Goal: Task Accomplishment & Management: Use online tool/utility

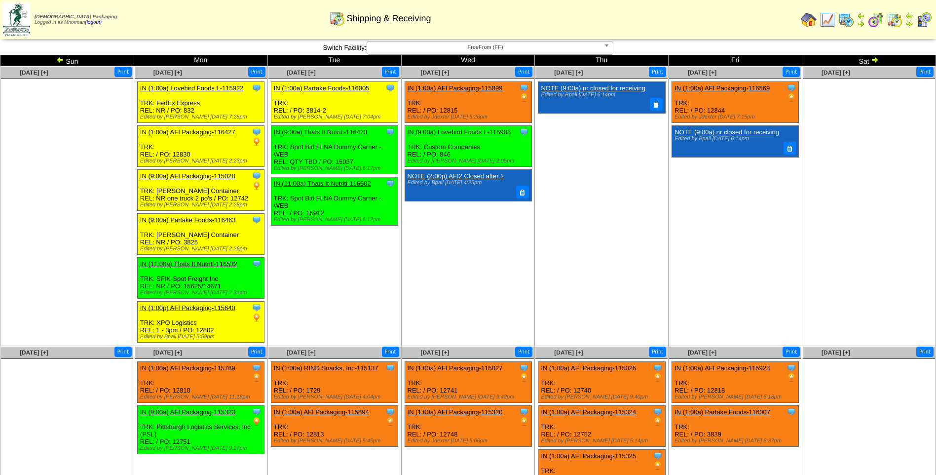
click at [822, 24] on img at bounding box center [827, 20] width 16 height 16
click at [836, 18] on td at bounding box center [827, 20] width 18 height 18
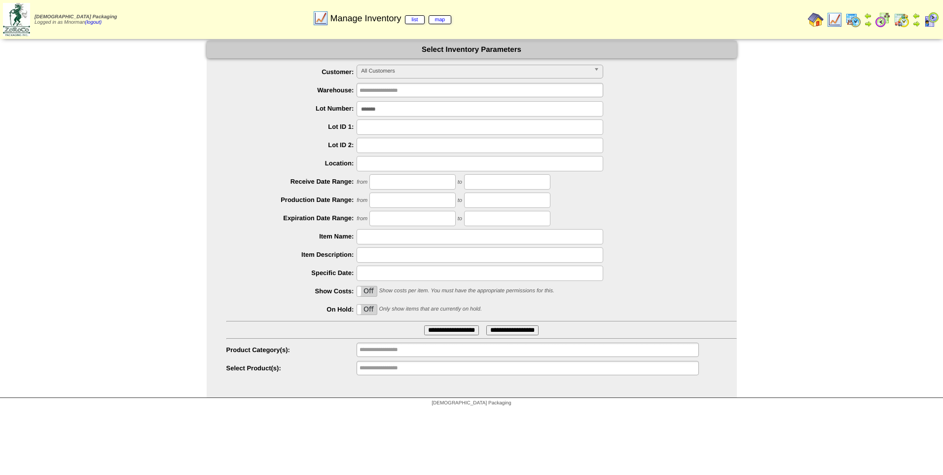
click at [576, 73] on span "All Customers" at bounding box center [475, 71] width 229 height 12
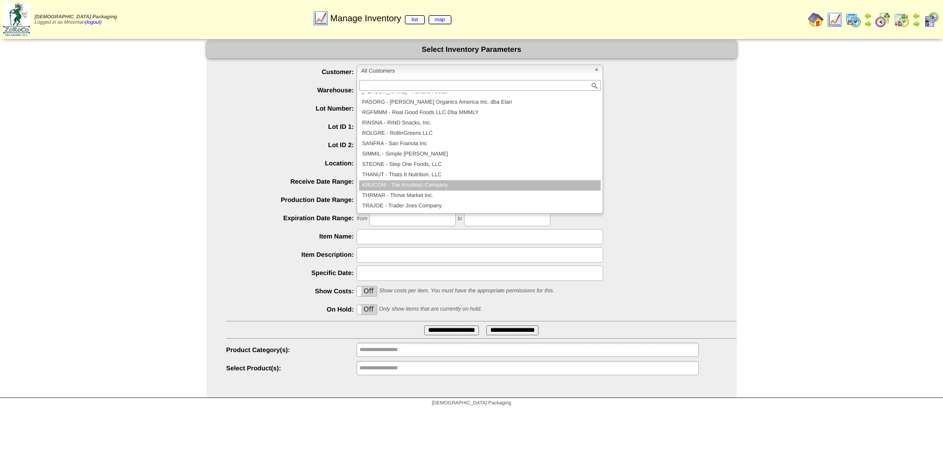
scroll to position [164, 0]
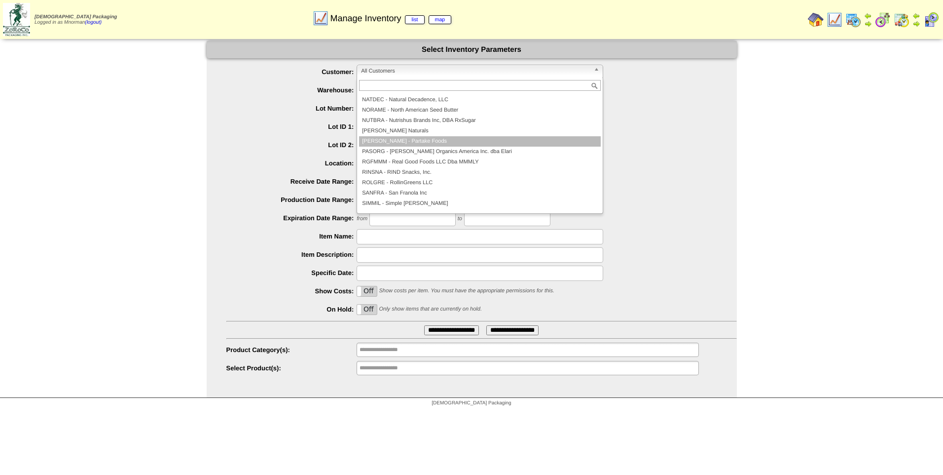
click at [430, 141] on li "PARTAK - Partake Foods" at bounding box center [480, 141] width 242 height 10
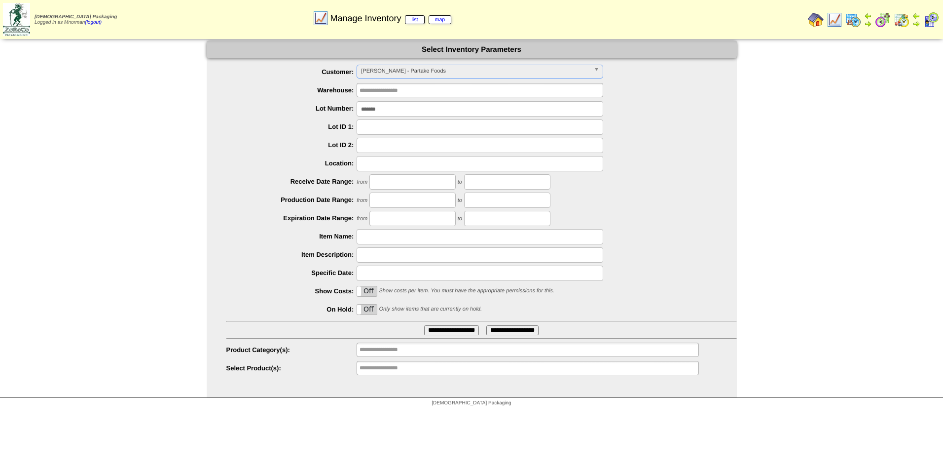
click at [458, 332] on input "**********" at bounding box center [451, 330] width 55 height 10
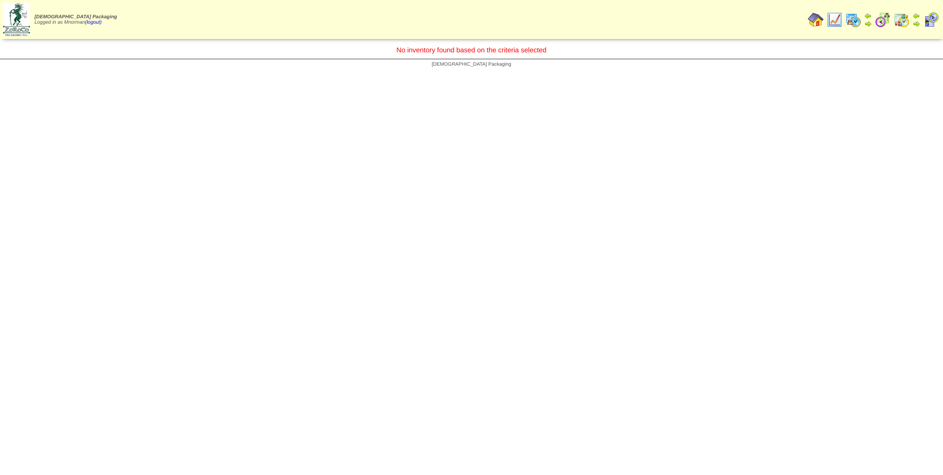
click at [835, 19] on img at bounding box center [835, 20] width 16 height 16
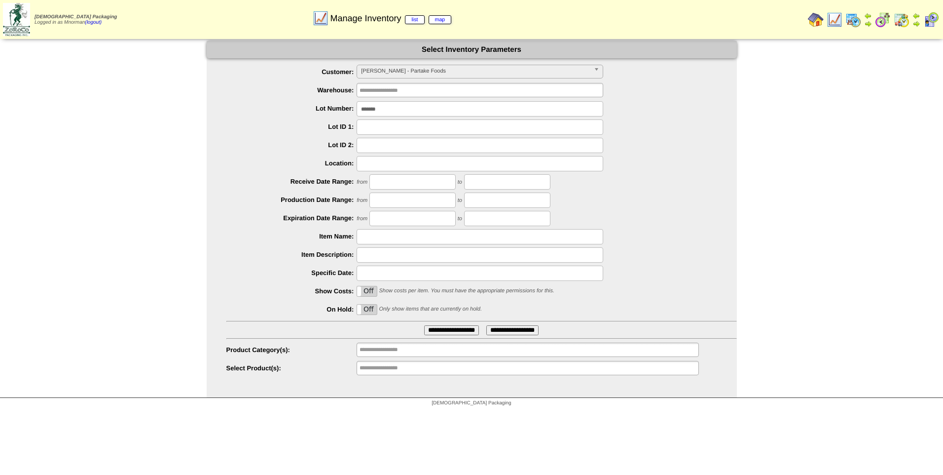
drag, startPoint x: 402, startPoint y: 109, endPoint x: 321, endPoint y: 113, distance: 81.0
click at [323, 112] on li "Lot Number: *******" at bounding box center [481, 108] width 511 height 15
click at [447, 327] on input "**********" at bounding box center [451, 330] width 55 height 10
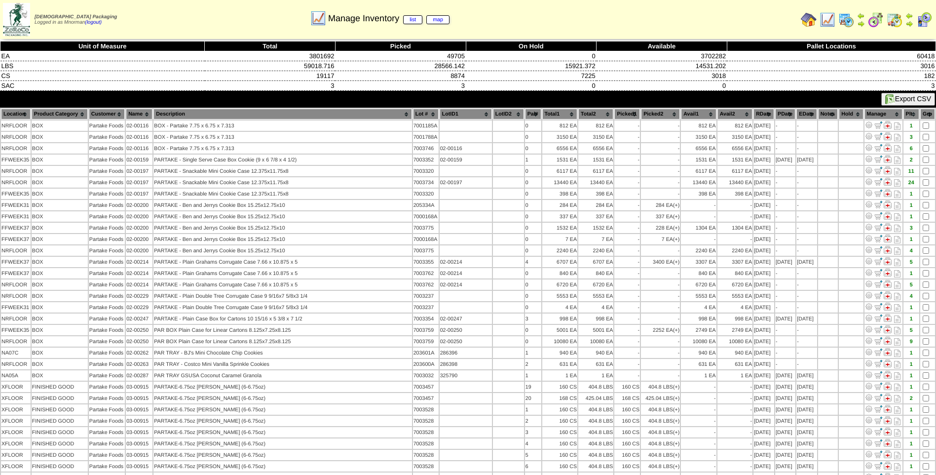
click at [783, 114] on th "PDate" at bounding box center [785, 114] width 20 height 11
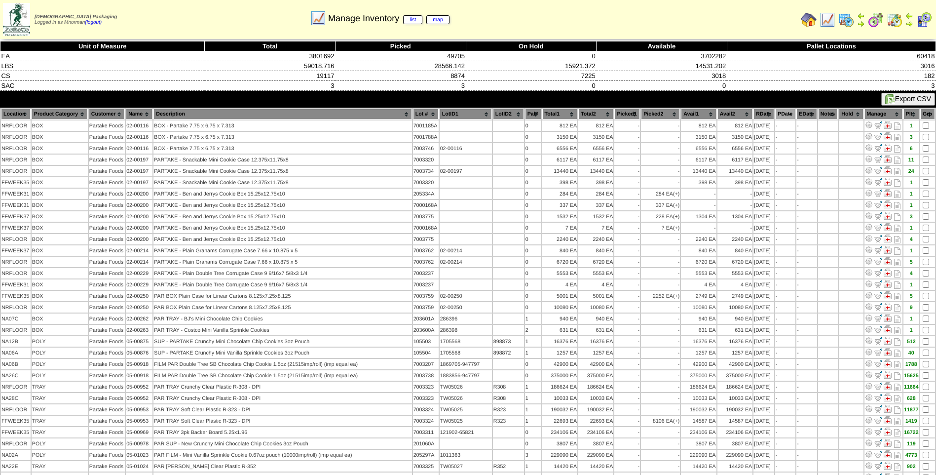
click at [783, 114] on th "PDate" at bounding box center [785, 114] width 20 height 11
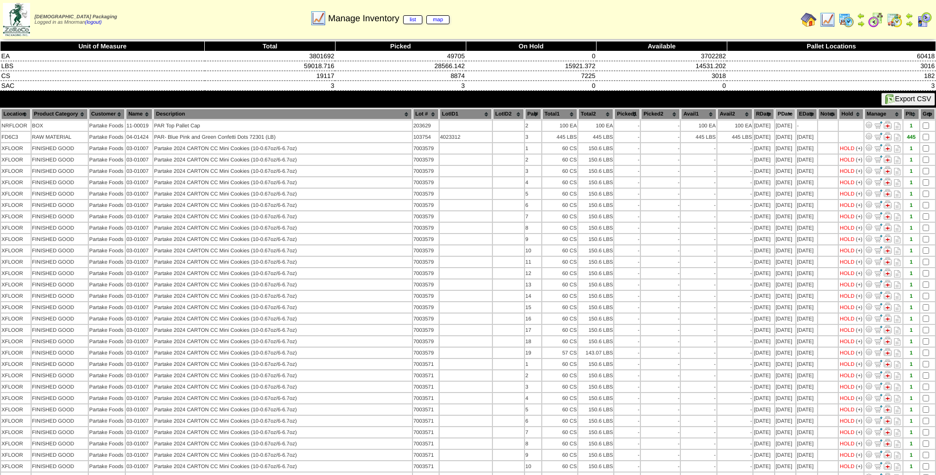
click at [783, 114] on th "PDate" at bounding box center [785, 114] width 20 height 11
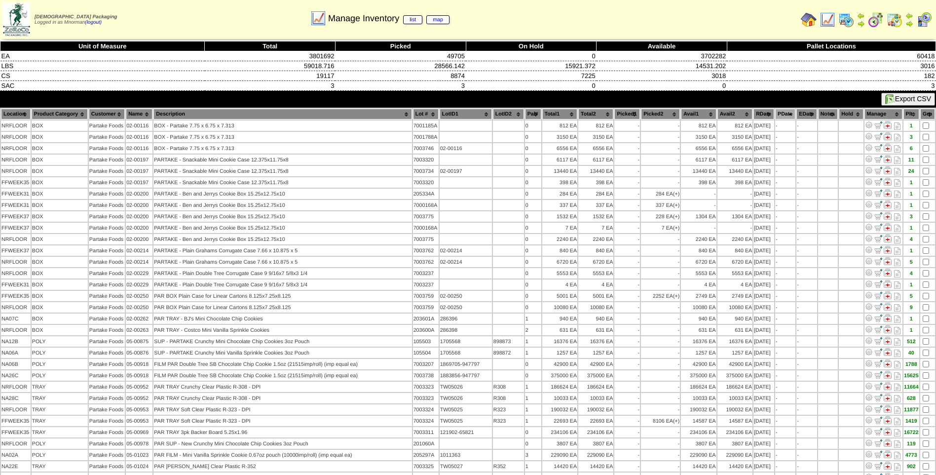
click at [783, 114] on th "PDate" at bounding box center [785, 114] width 20 height 11
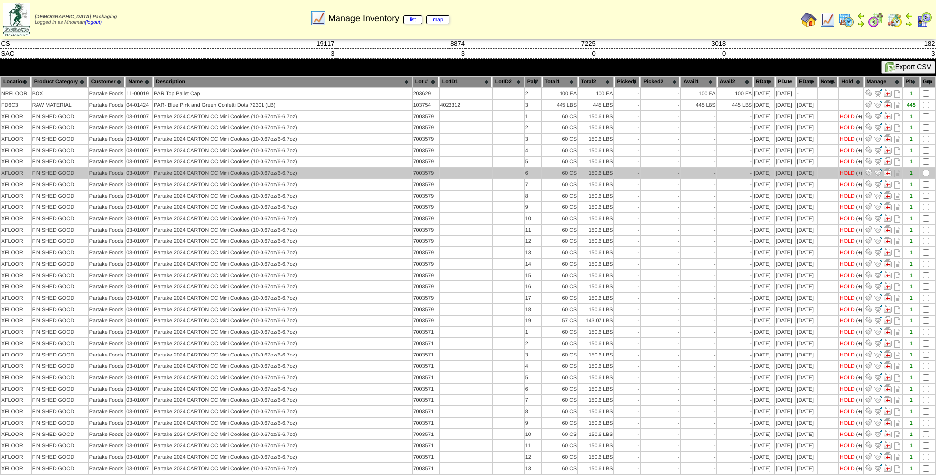
scroll to position [49, 0]
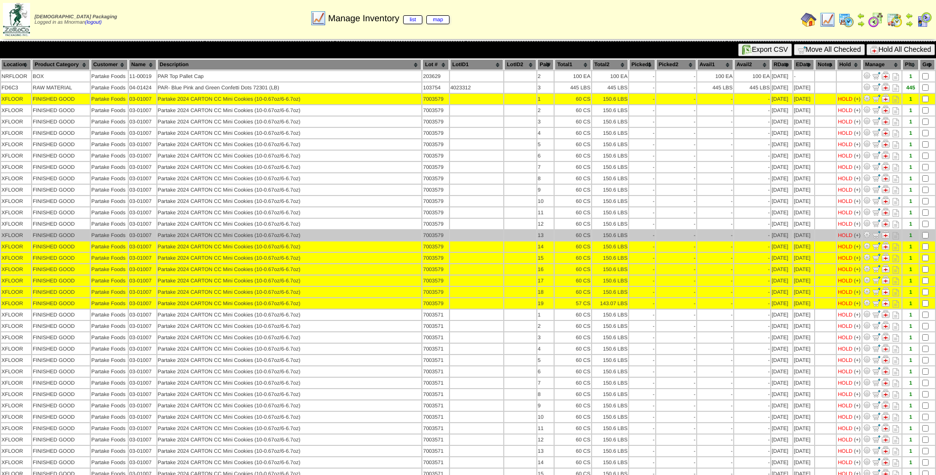
click at [925, 239] on td at bounding box center [926, 235] width 15 height 10
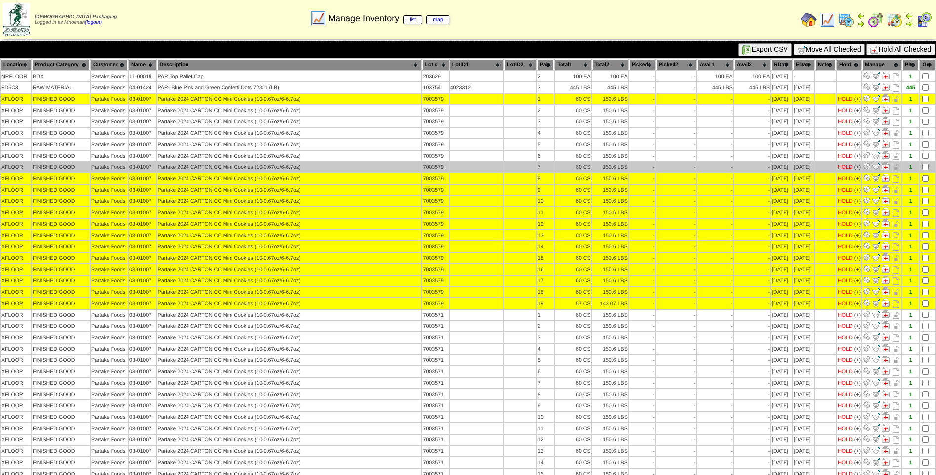
click at [926, 162] on td at bounding box center [926, 167] width 15 height 10
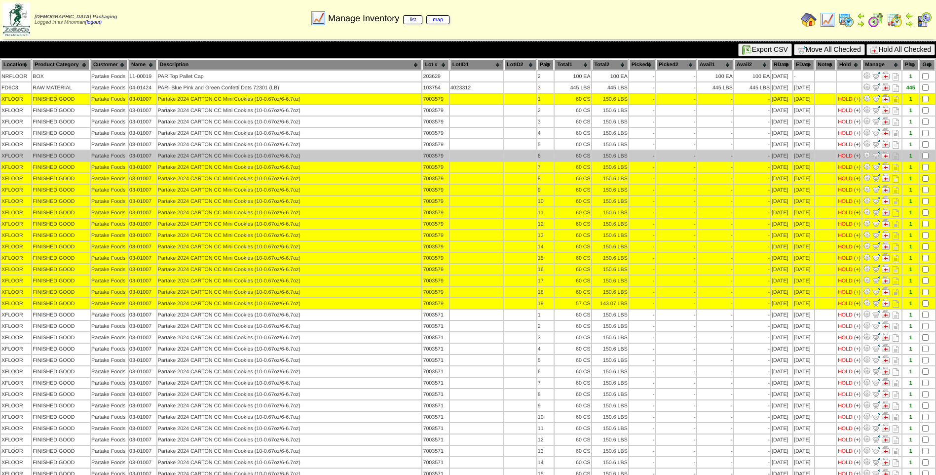
click at [923, 158] on td at bounding box center [926, 155] width 15 height 10
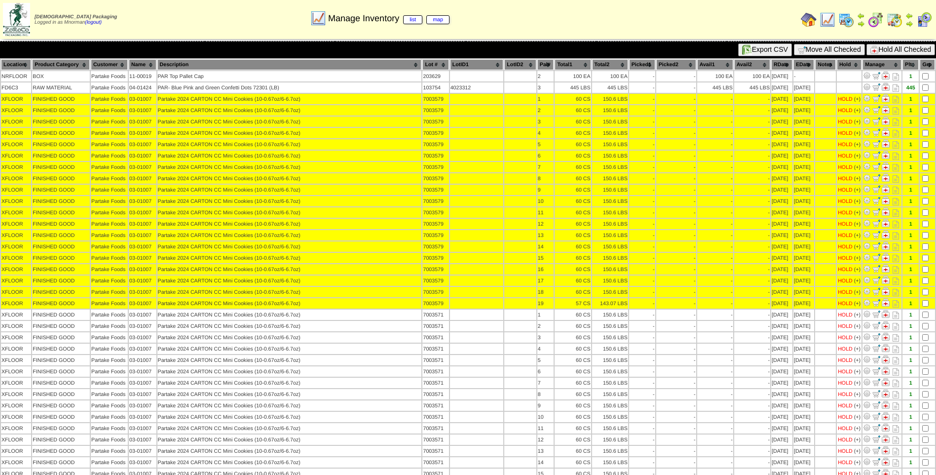
click at [904, 52] on button "Hold All Checked" at bounding box center [900, 49] width 69 height 11
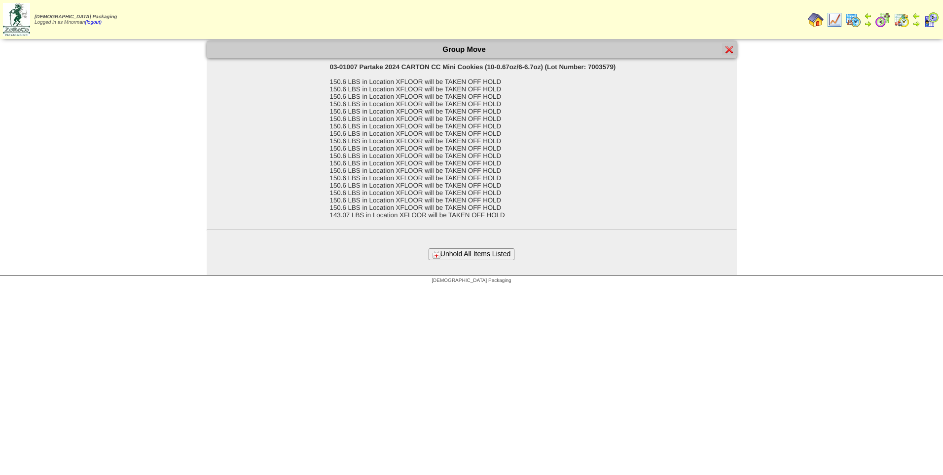
click at [474, 251] on button "Unhold All Items Listed" at bounding box center [472, 253] width 86 height 11
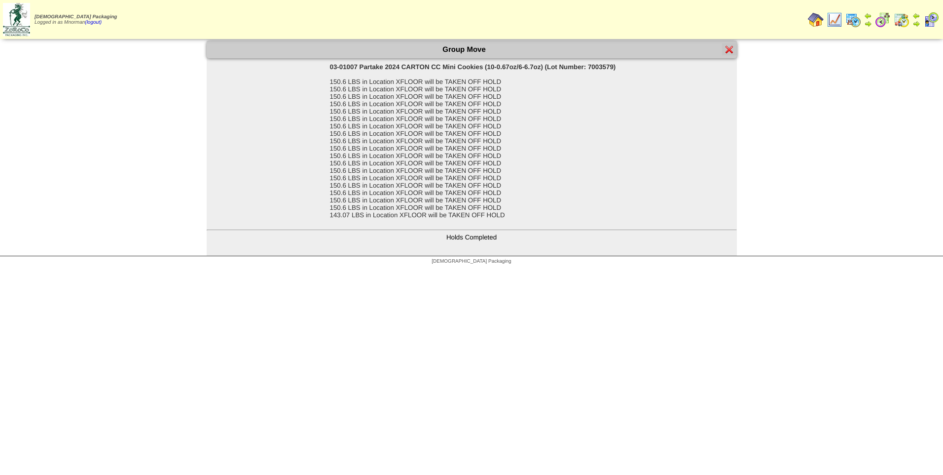
click at [731, 49] on img at bounding box center [730, 49] width 8 height 8
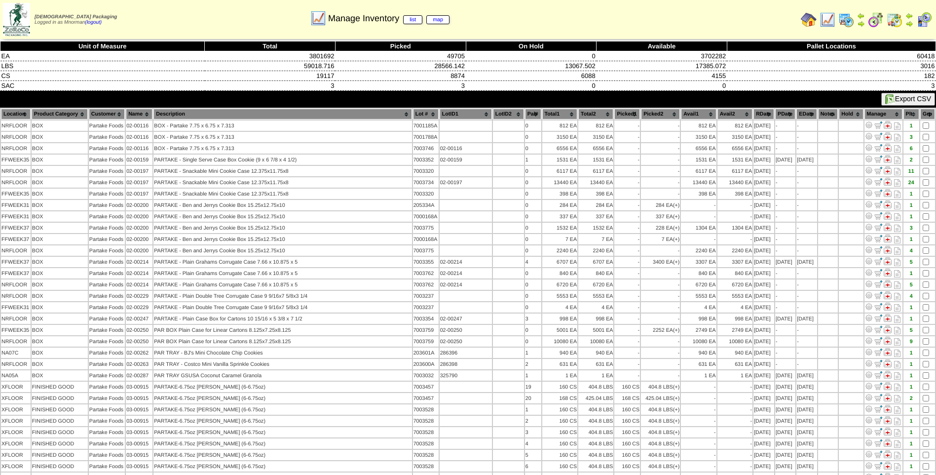
click at [781, 114] on th "PDate" at bounding box center [785, 114] width 20 height 11
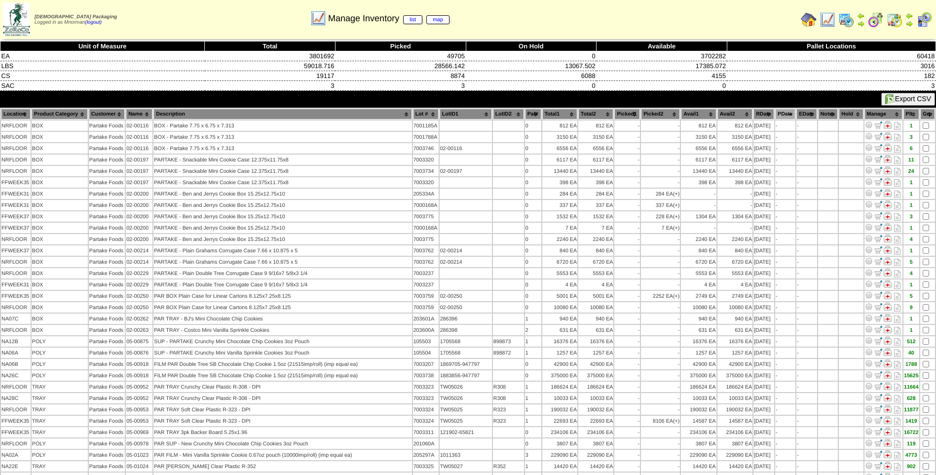
click at [781, 114] on th "PDate" at bounding box center [785, 114] width 20 height 11
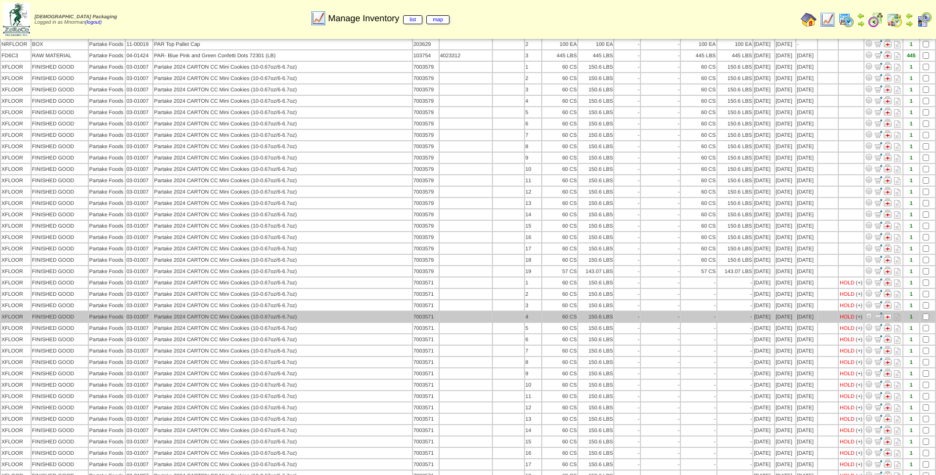
scroll to position [99, 0]
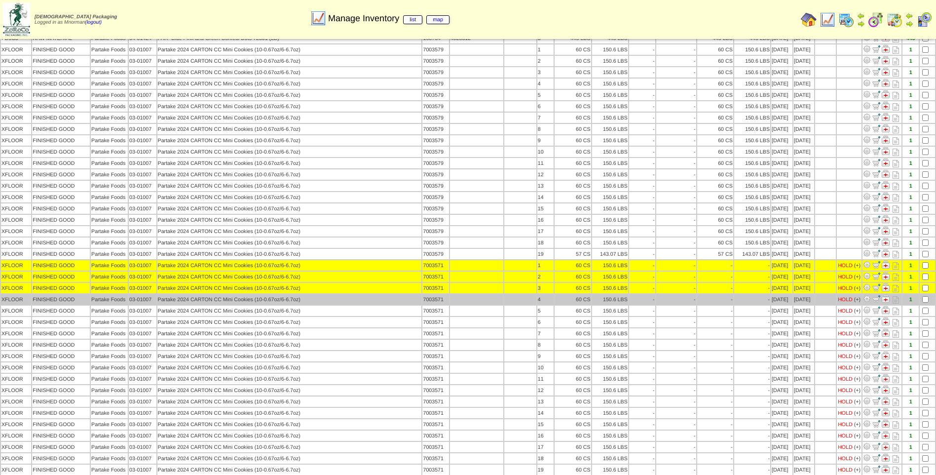
click at [928, 299] on td at bounding box center [926, 299] width 15 height 10
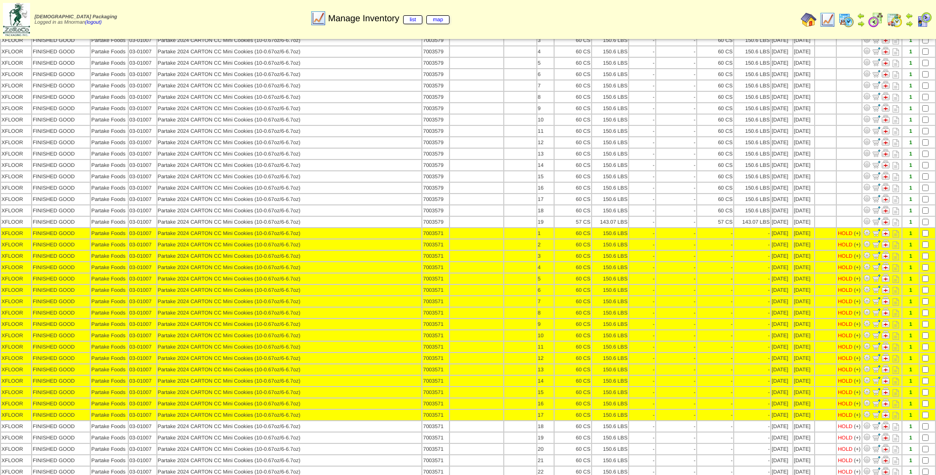
scroll to position [148, 0]
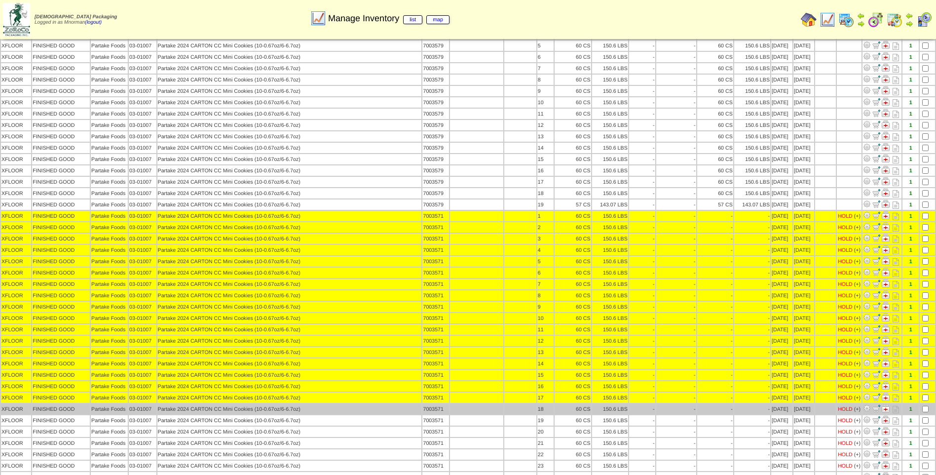
click at [929, 411] on td at bounding box center [926, 409] width 15 height 10
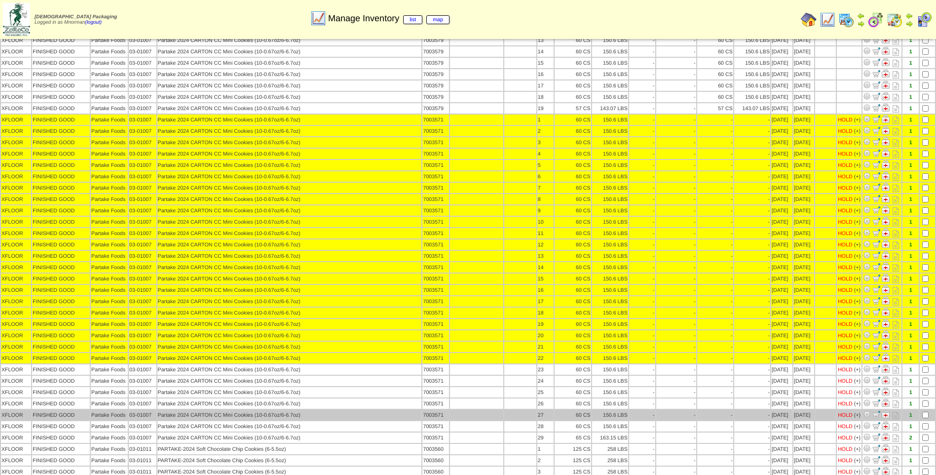
scroll to position [247, 0]
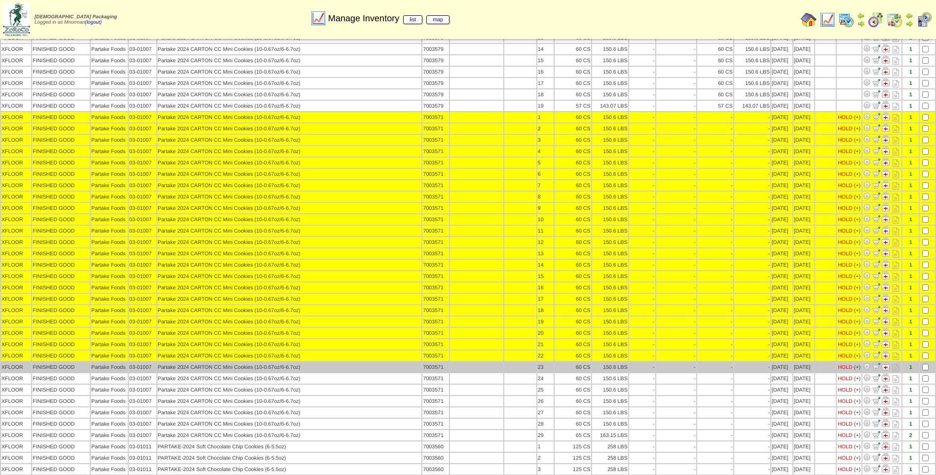
click at [924, 370] on td at bounding box center [926, 367] width 15 height 10
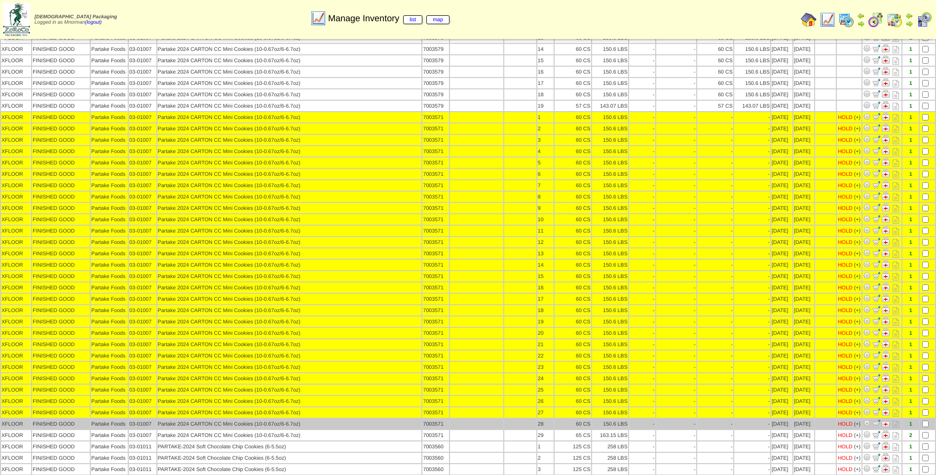
click at [925, 427] on td at bounding box center [926, 423] width 15 height 10
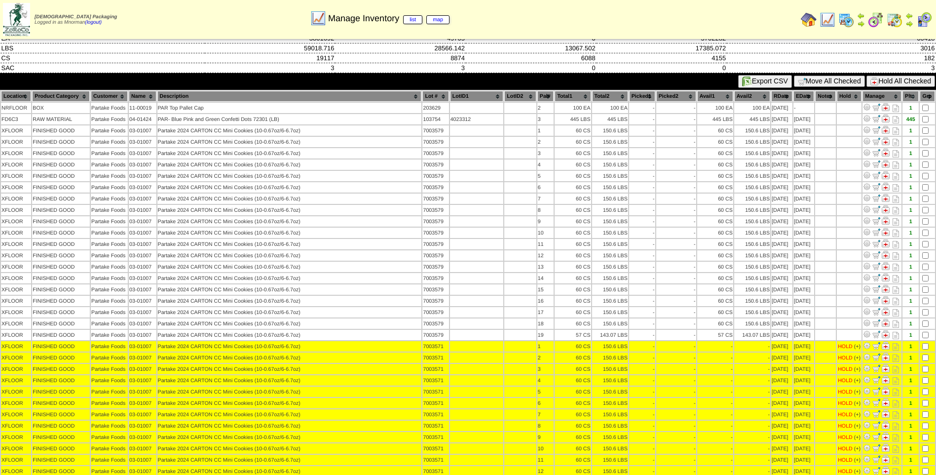
scroll to position [0, 0]
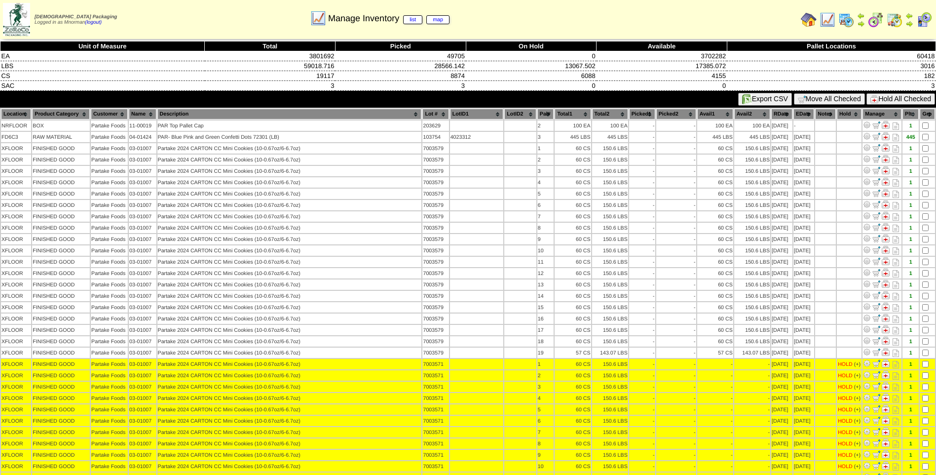
click at [890, 98] on button "Hold All Checked" at bounding box center [900, 98] width 69 height 11
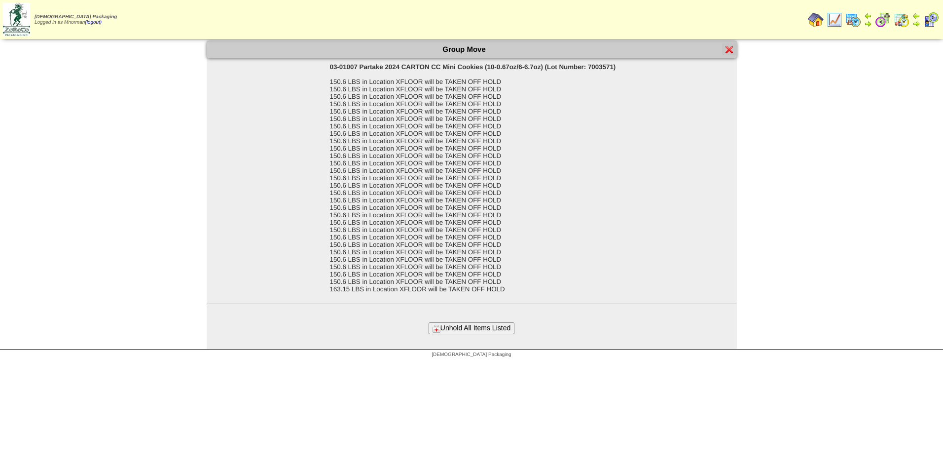
click at [493, 326] on button "Unhold All Items Listed" at bounding box center [472, 327] width 86 height 11
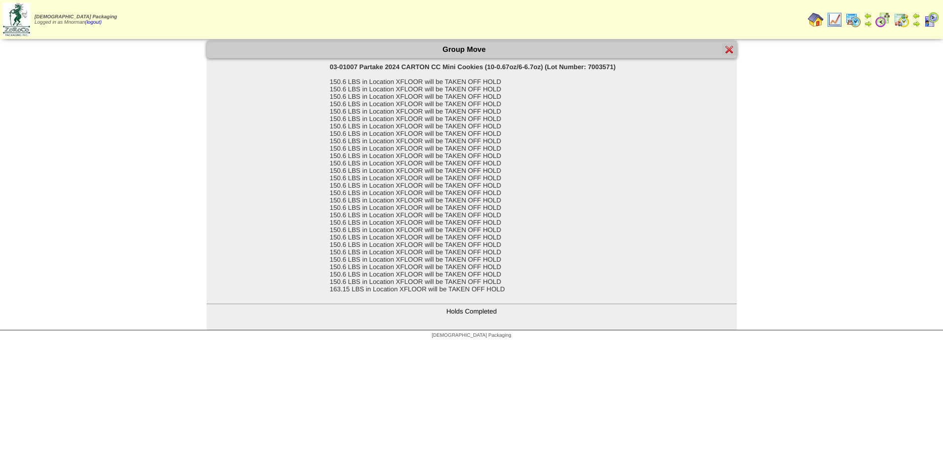
click at [734, 46] on div at bounding box center [729, 49] width 15 height 12
click at [729, 50] on img at bounding box center [730, 49] width 8 height 8
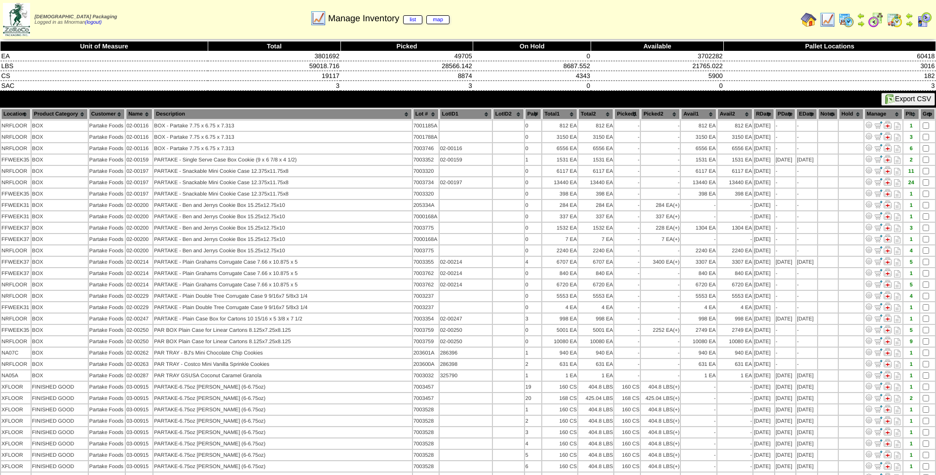
click at [779, 111] on th "PDate" at bounding box center [785, 114] width 20 height 11
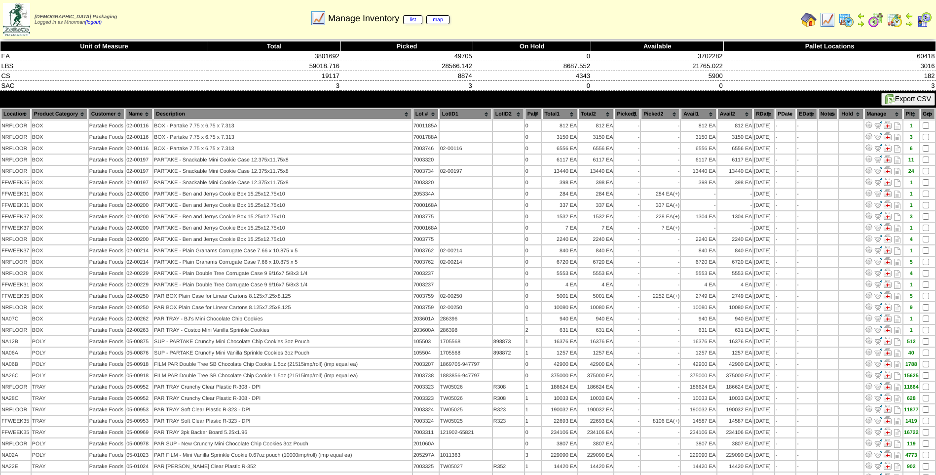
click at [779, 111] on th "PDate" at bounding box center [785, 114] width 20 height 11
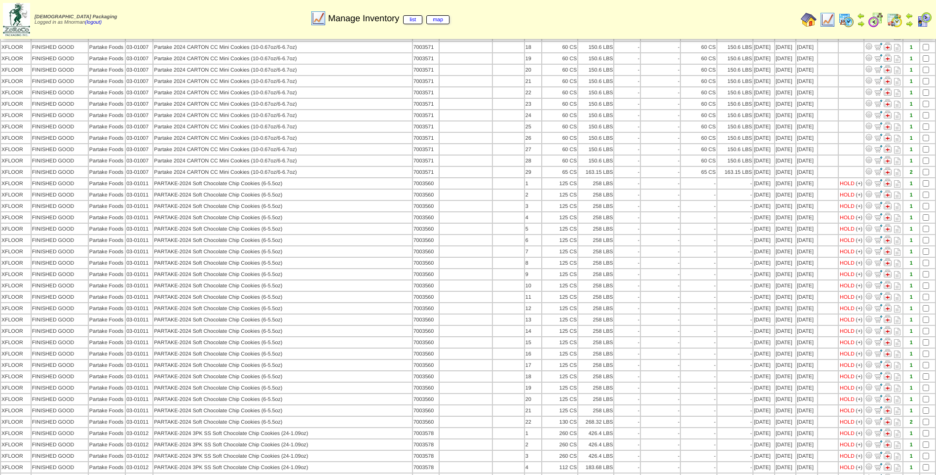
scroll to position [592, 0]
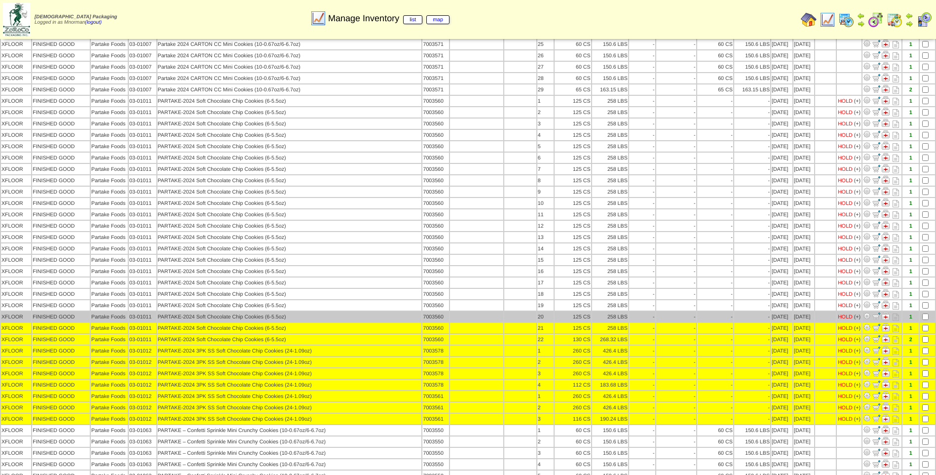
click at [928, 316] on td at bounding box center [926, 316] width 15 height 10
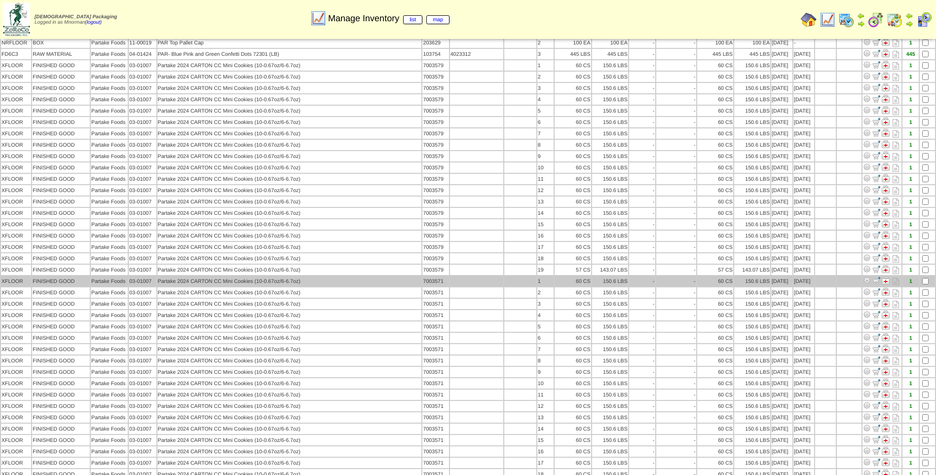
scroll to position [0, 0]
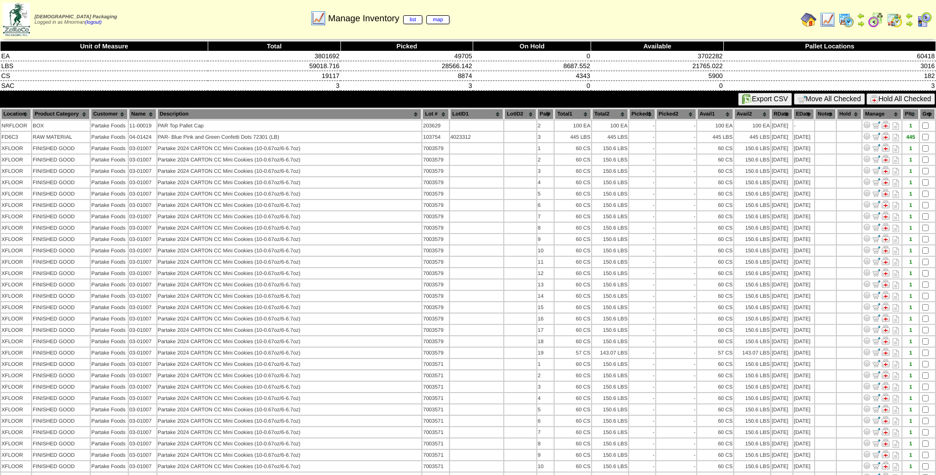
click at [895, 101] on button "Hold All Checked" at bounding box center [900, 98] width 69 height 11
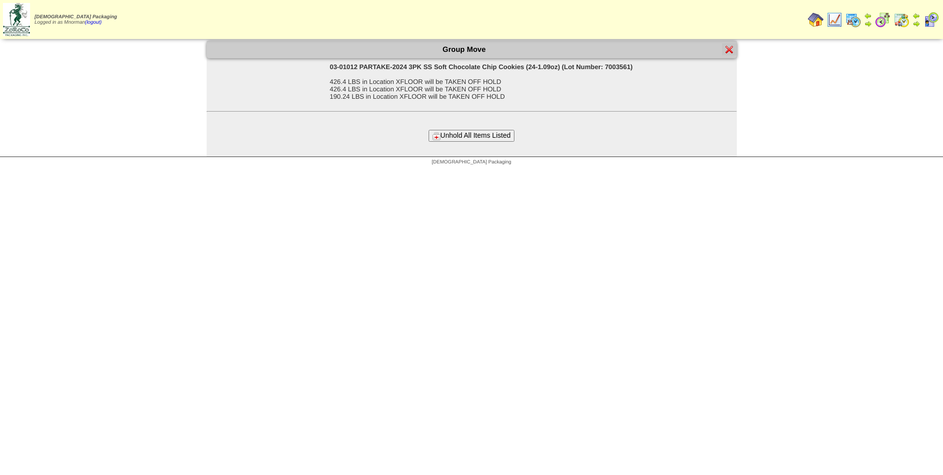
click at [498, 136] on button "Unhold All Items Listed" at bounding box center [472, 135] width 86 height 11
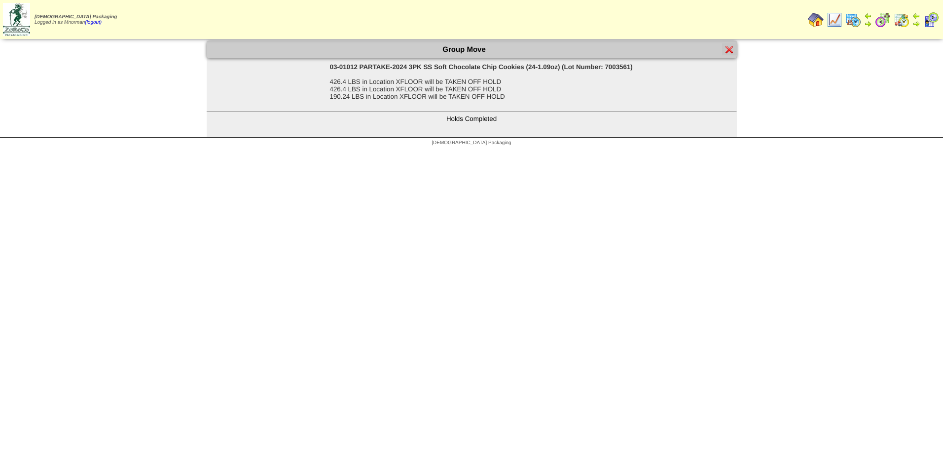
click at [728, 49] on img at bounding box center [730, 49] width 8 height 8
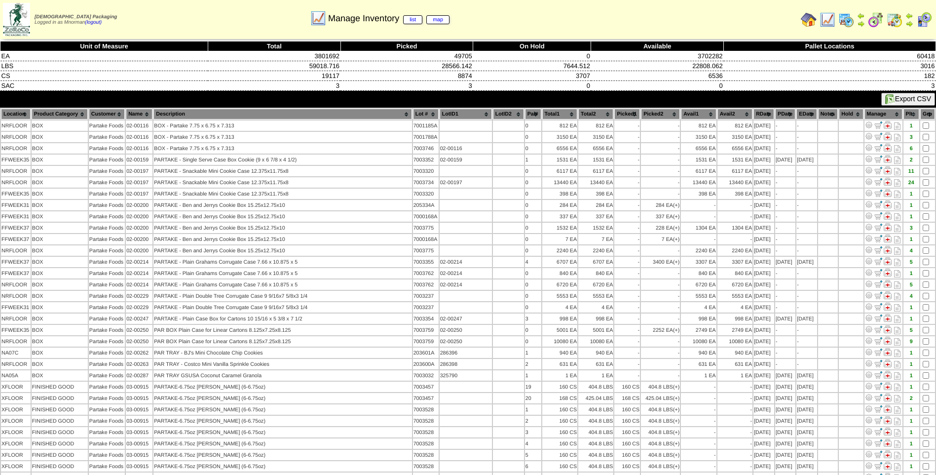
click at [781, 115] on th "PDate" at bounding box center [785, 114] width 20 height 11
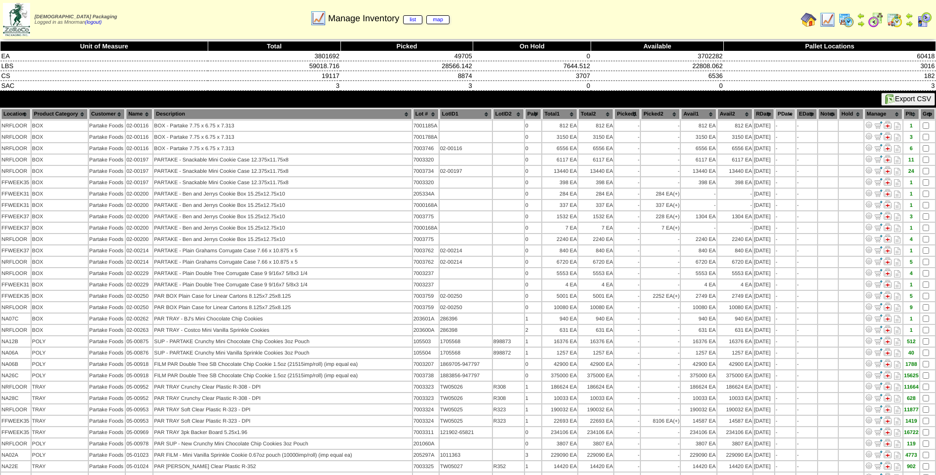
click at [781, 114] on th "PDate" at bounding box center [785, 114] width 20 height 11
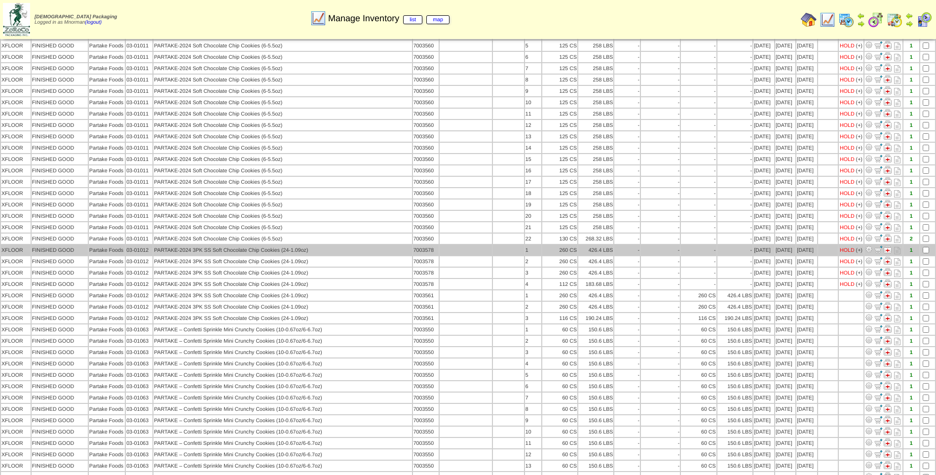
scroll to position [691, 0]
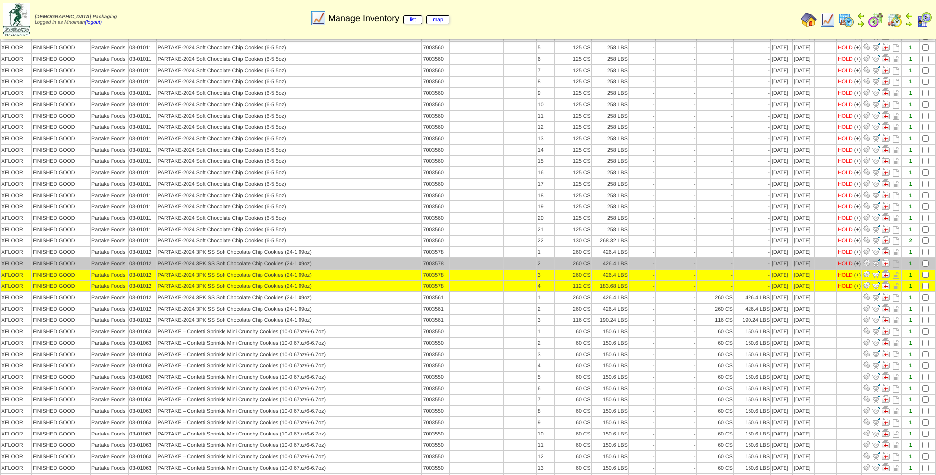
click at [922, 267] on td at bounding box center [926, 263] width 15 height 10
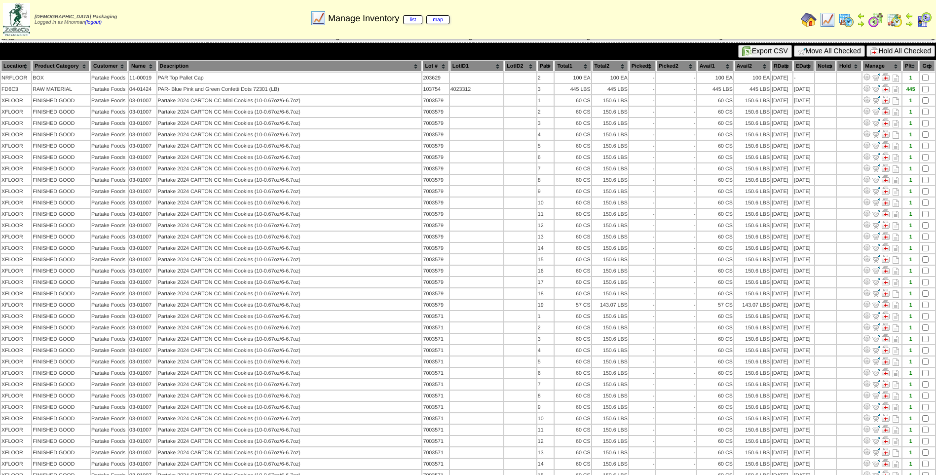
scroll to position [0, 0]
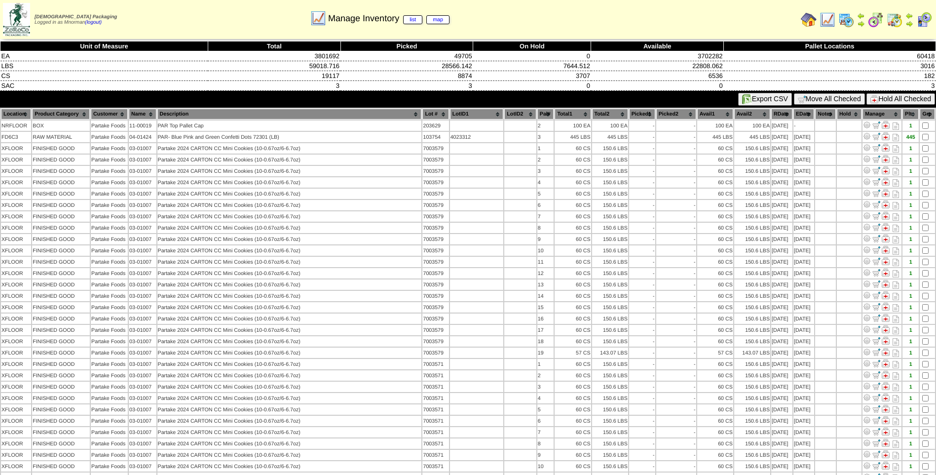
click at [885, 97] on button "Hold All Checked" at bounding box center [900, 98] width 69 height 11
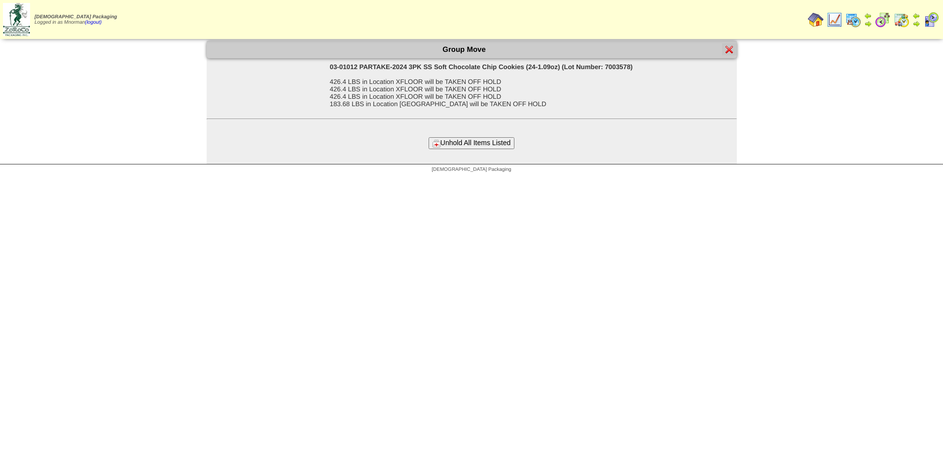
click at [504, 141] on button "Unhold All Items Listed" at bounding box center [472, 142] width 86 height 11
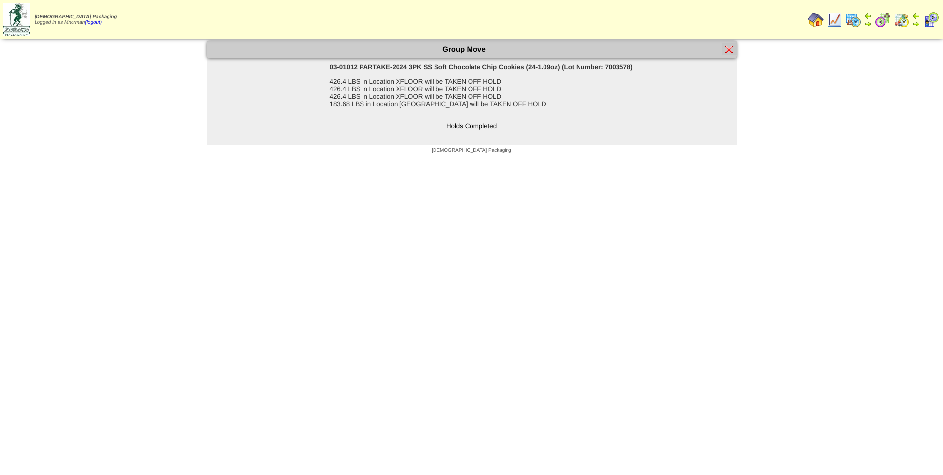
click at [728, 44] on div at bounding box center [729, 49] width 15 height 12
click at [732, 47] on img at bounding box center [730, 49] width 8 height 8
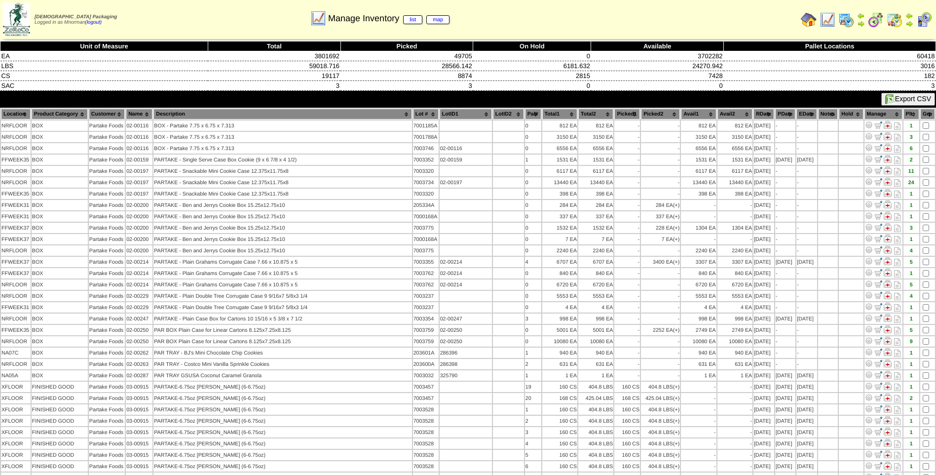
click at [776, 114] on th "PDate" at bounding box center [785, 114] width 20 height 11
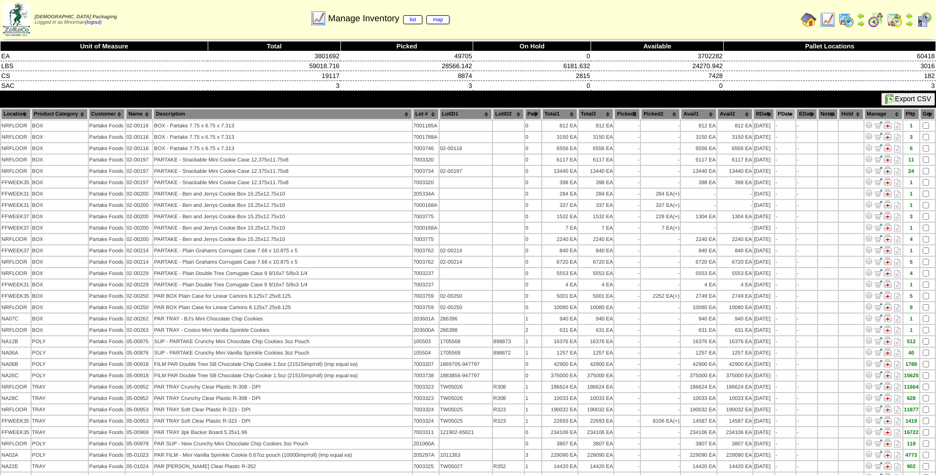
click at [775, 114] on th "PDate" at bounding box center [785, 114] width 20 height 11
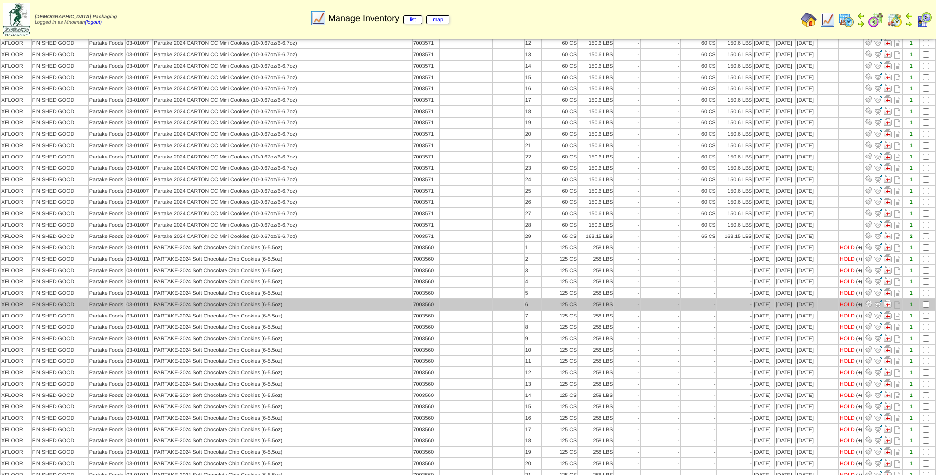
scroll to position [543, 0]
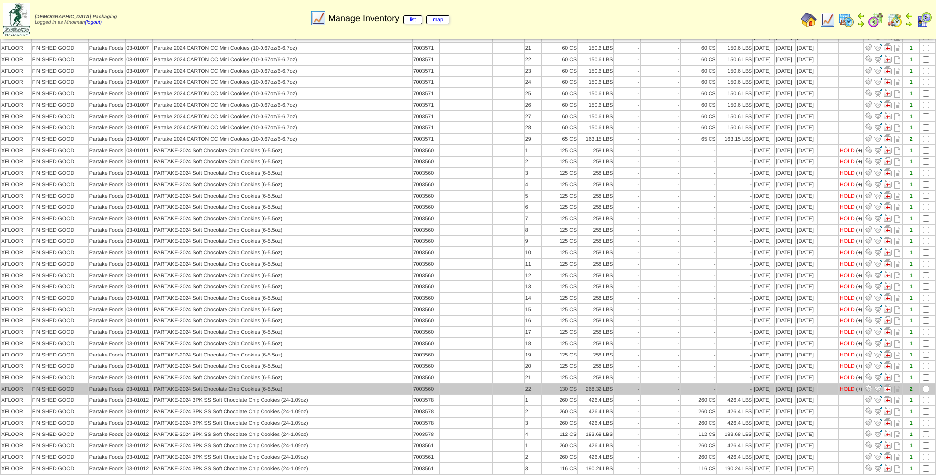
click at [924, 385] on td at bounding box center [927, 388] width 15 height 10
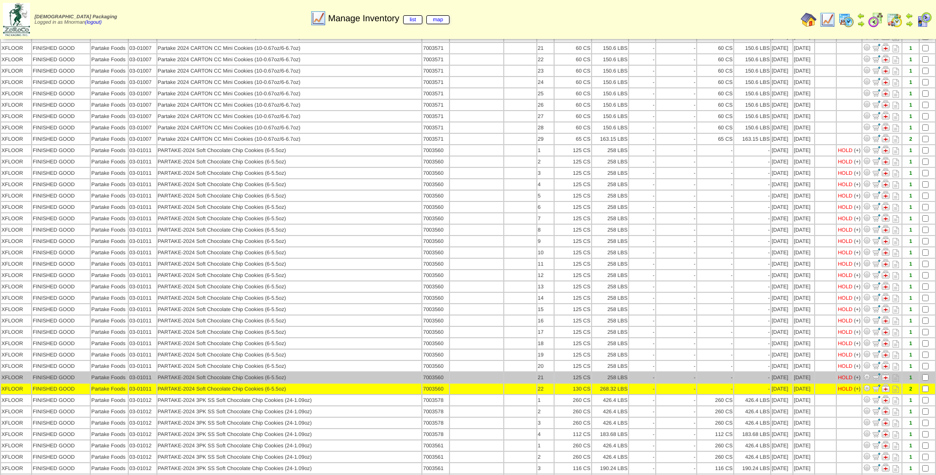
click at [923, 373] on td at bounding box center [926, 377] width 15 height 10
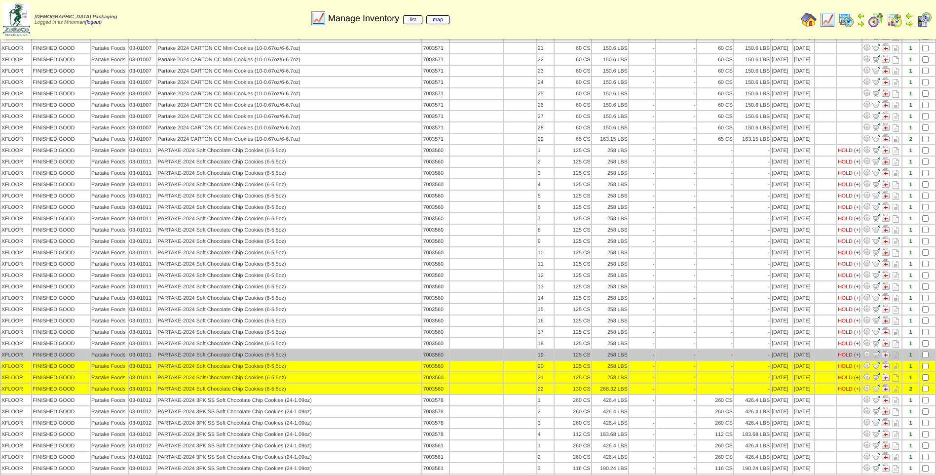
click at [923, 358] on td at bounding box center [926, 354] width 15 height 10
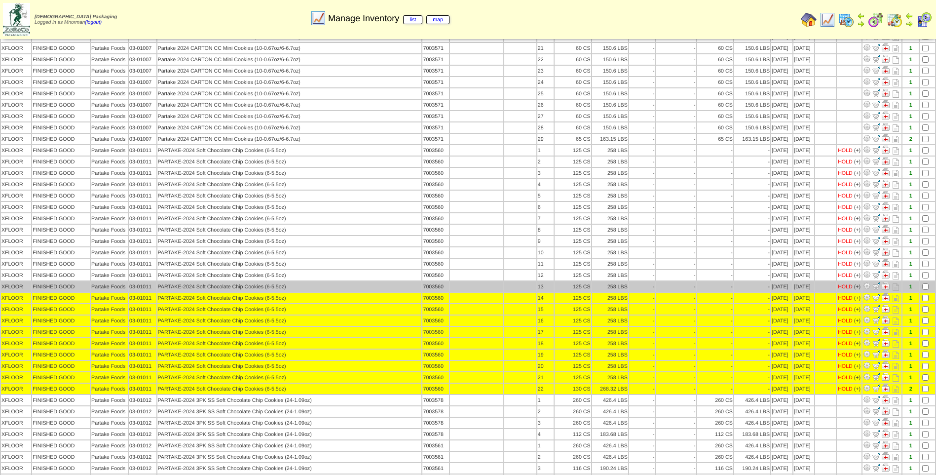
click at [927, 291] on td at bounding box center [926, 286] width 15 height 10
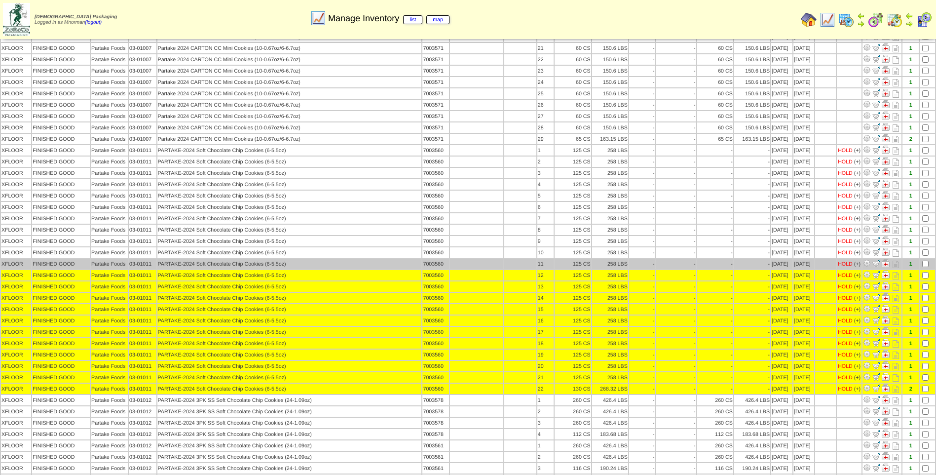
click at [926, 267] on td at bounding box center [926, 263] width 15 height 10
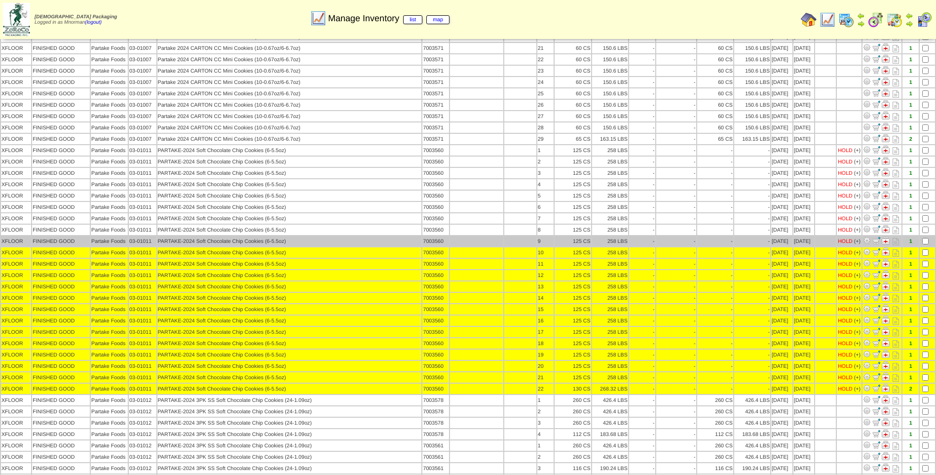
click at [926, 244] on td at bounding box center [926, 241] width 15 height 10
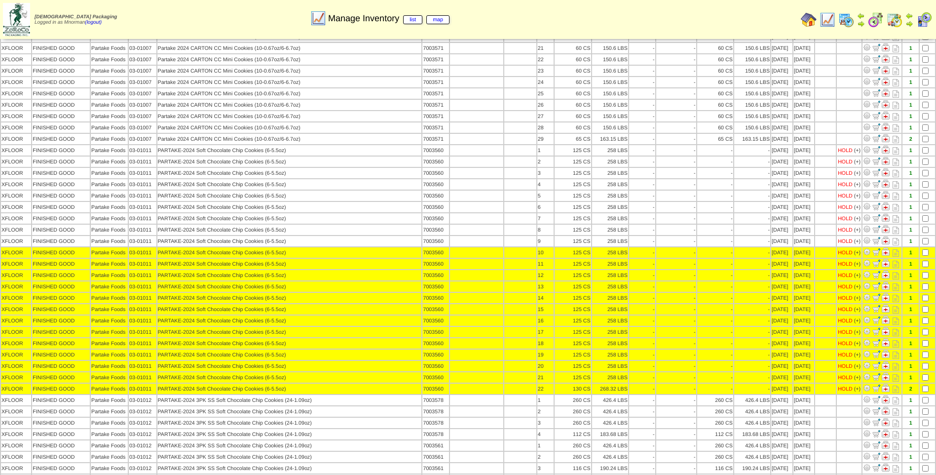
drag, startPoint x: 926, startPoint y: 244, endPoint x: 926, endPoint y: 235, distance: 8.9
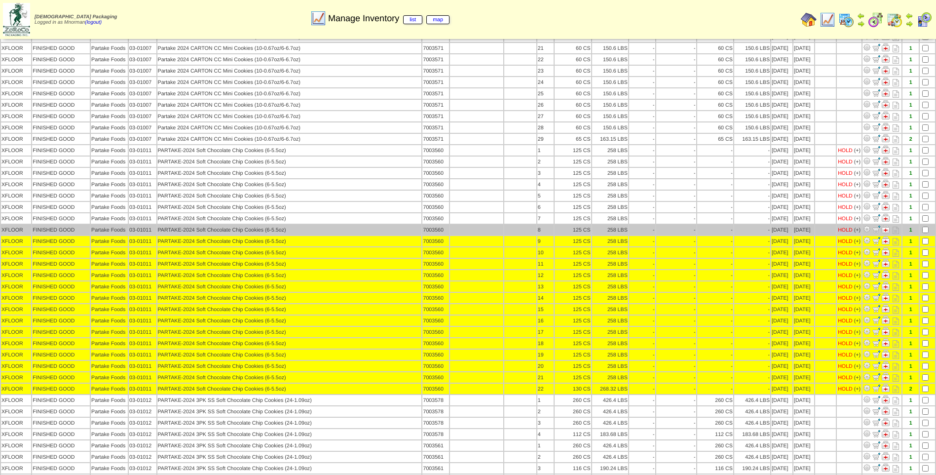
click at [925, 233] on td at bounding box center [926, 229] width 15 height 10
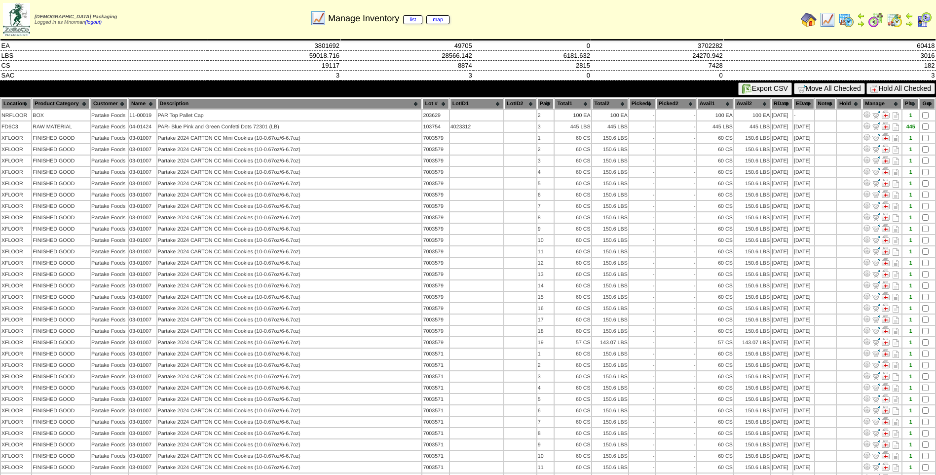
scroll to position [0, 0]
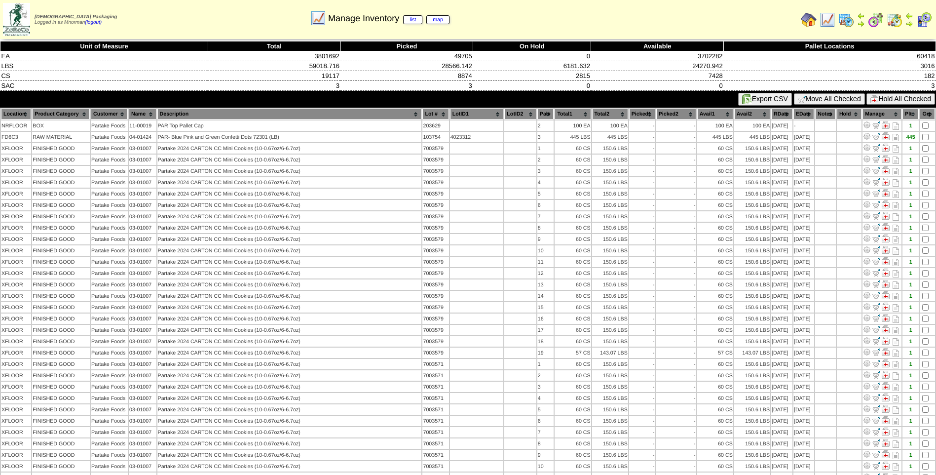
click at [894, 99] on button "Hold All Checked" at bounding box center [900, 98] width 69 height 11
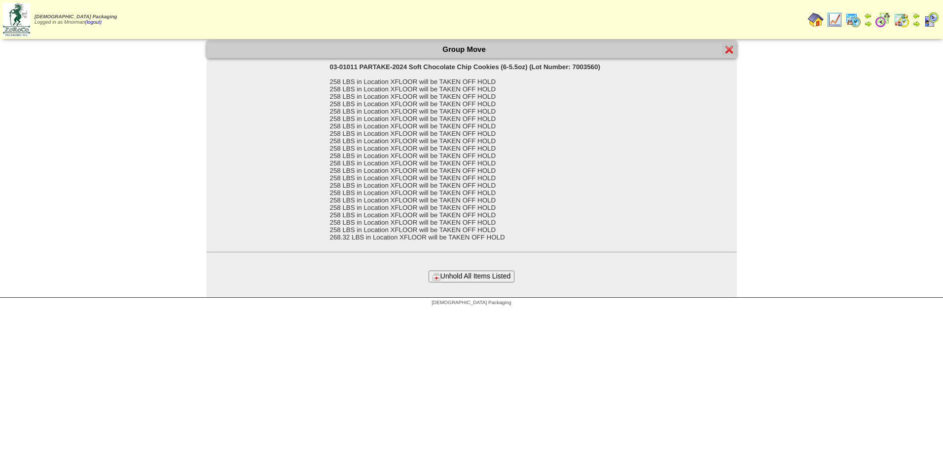
click at [496, 278] on button "Unhold All Items Listed" at bounding box center [472, 275] width 86 height 11
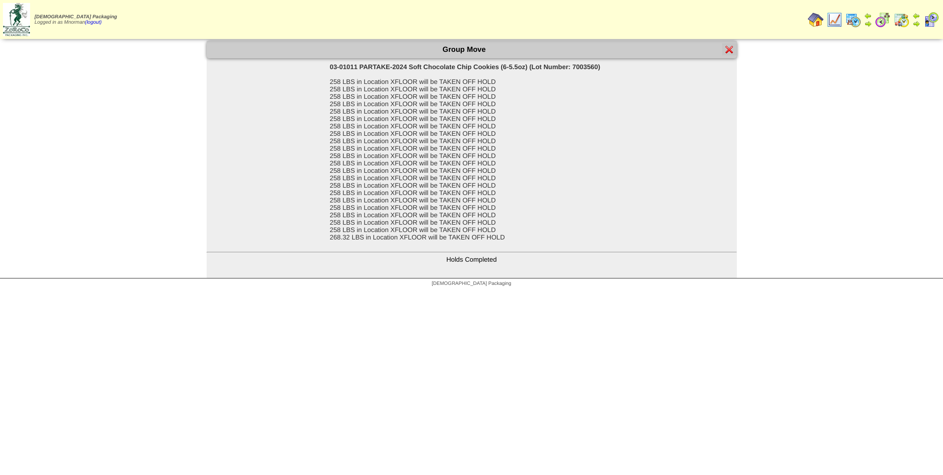
click at [732, 50] on img at bounding box center [730, 49] width 8 height 8
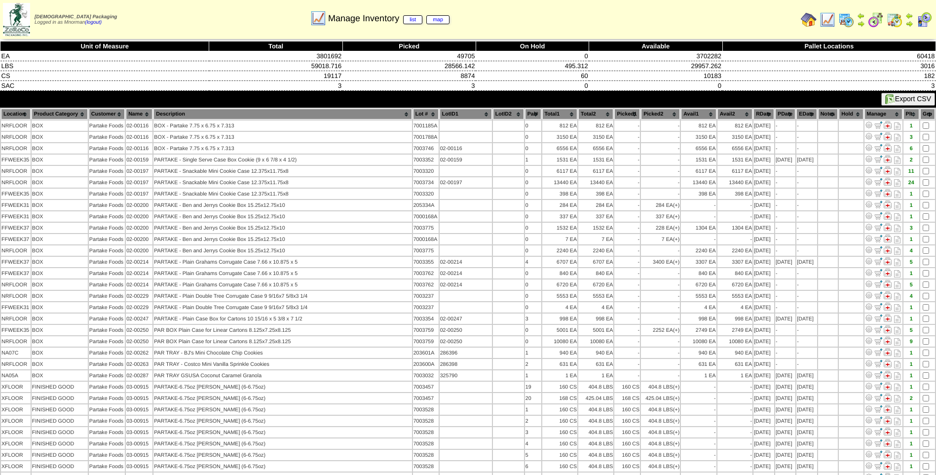
click at [781, 114] on th "PDate" at bounding box center [785, 114] width 20 height 11
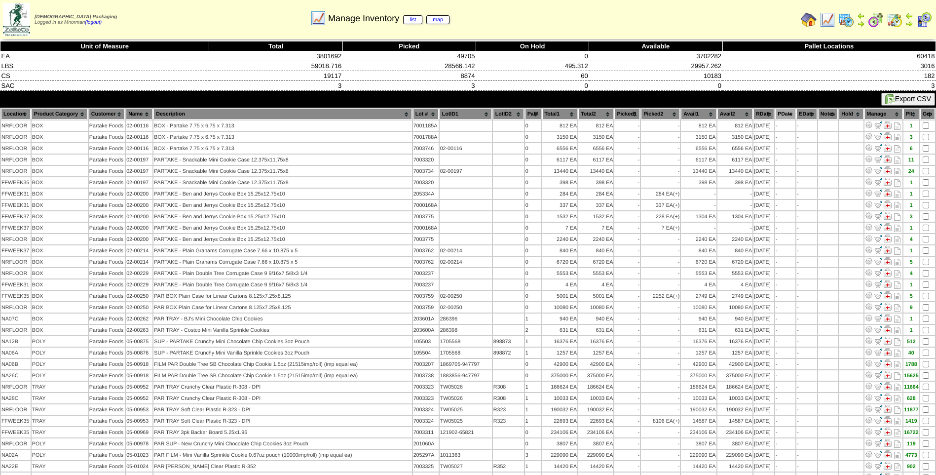
click at [781, 113] on th "PDate" at bounding box center [785, 114] width 20 height 11
